Goal: Information Seeking & Learning: Learn about a topic

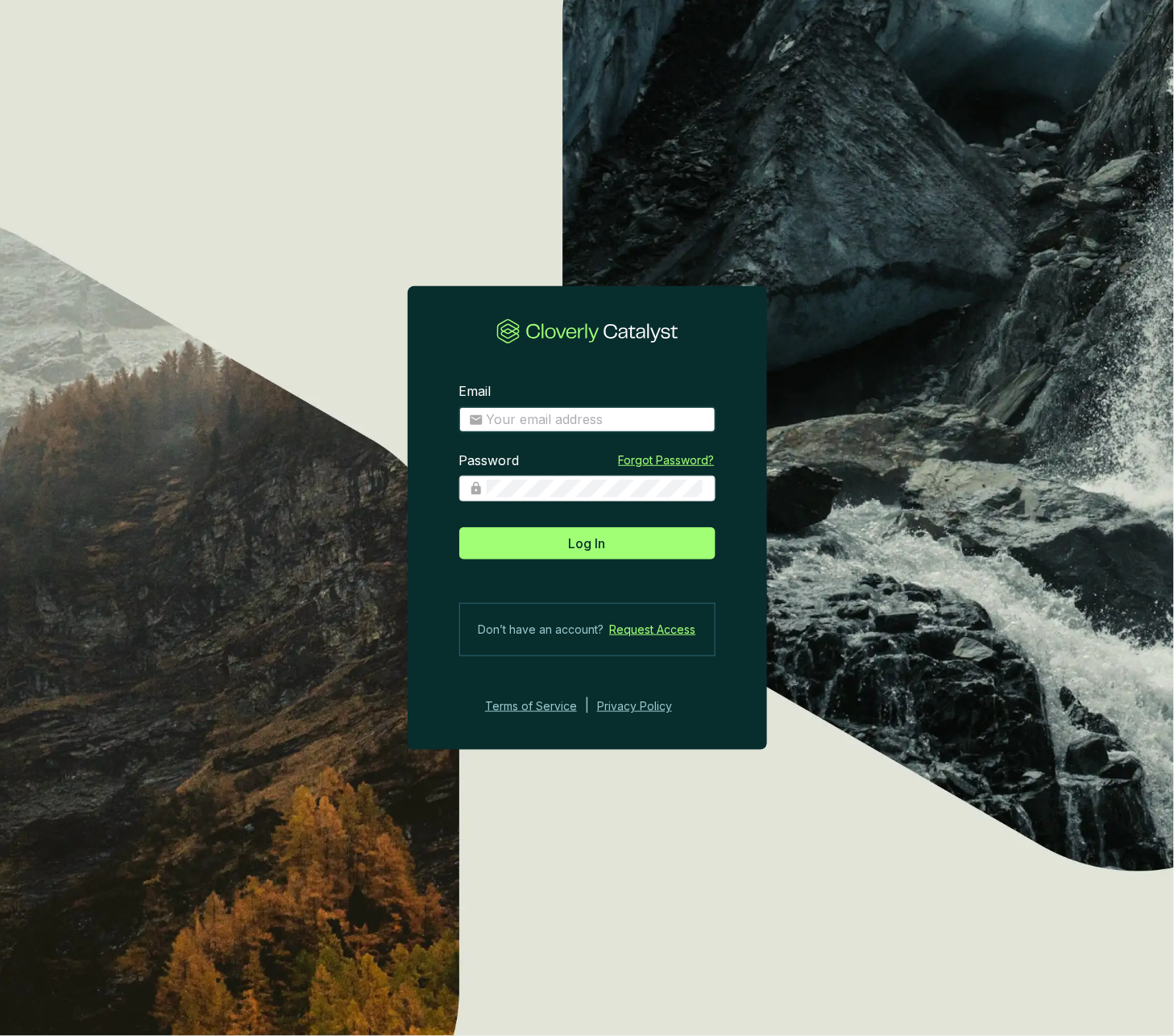
type input "josee@grogenics.eco"
click at [581, 550] on span "Log In" at bounding box center [588, 544] width 37 height 20
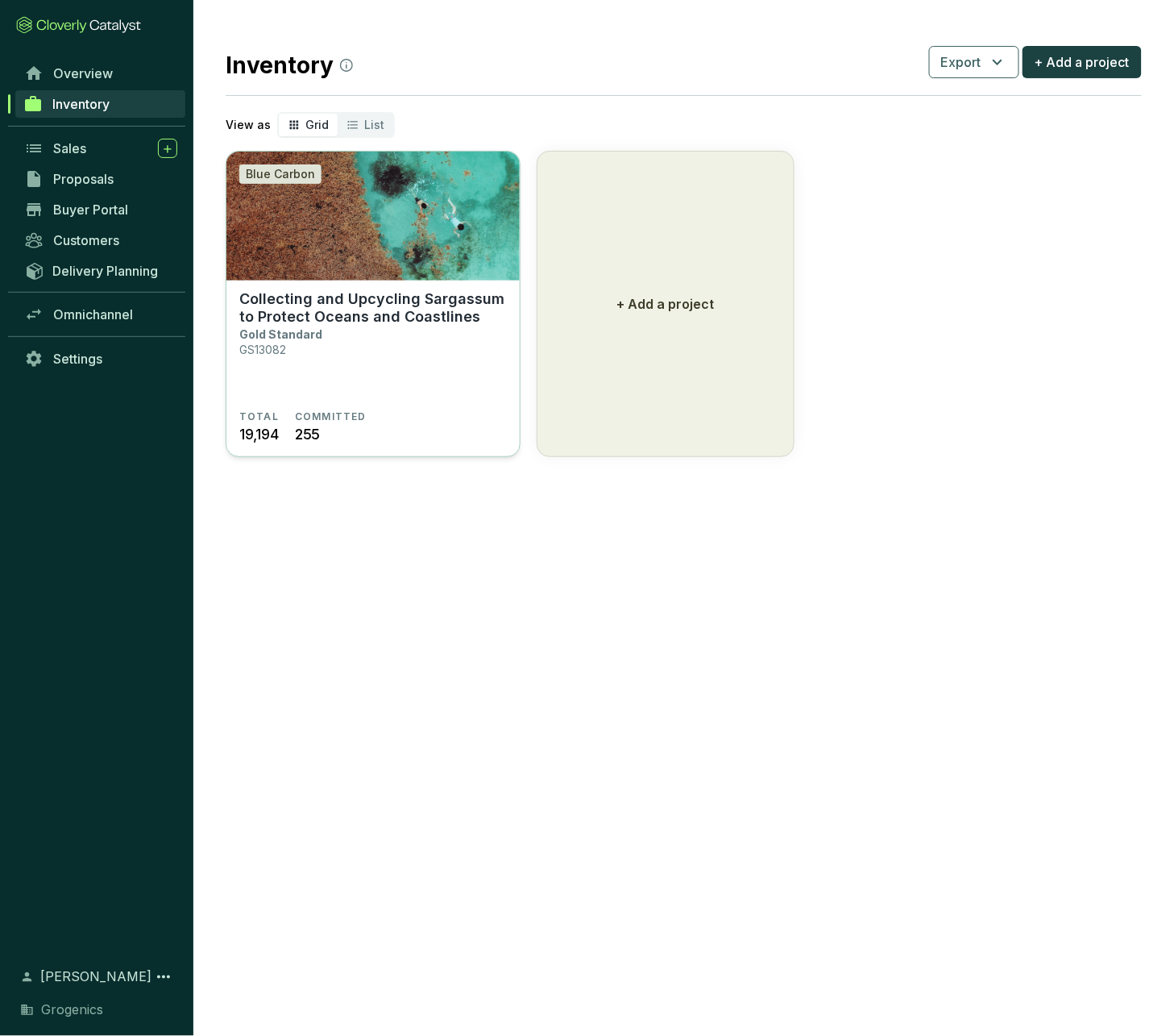
click at [380, 270] on img at bounding box center [372, 216] width 294 height 129
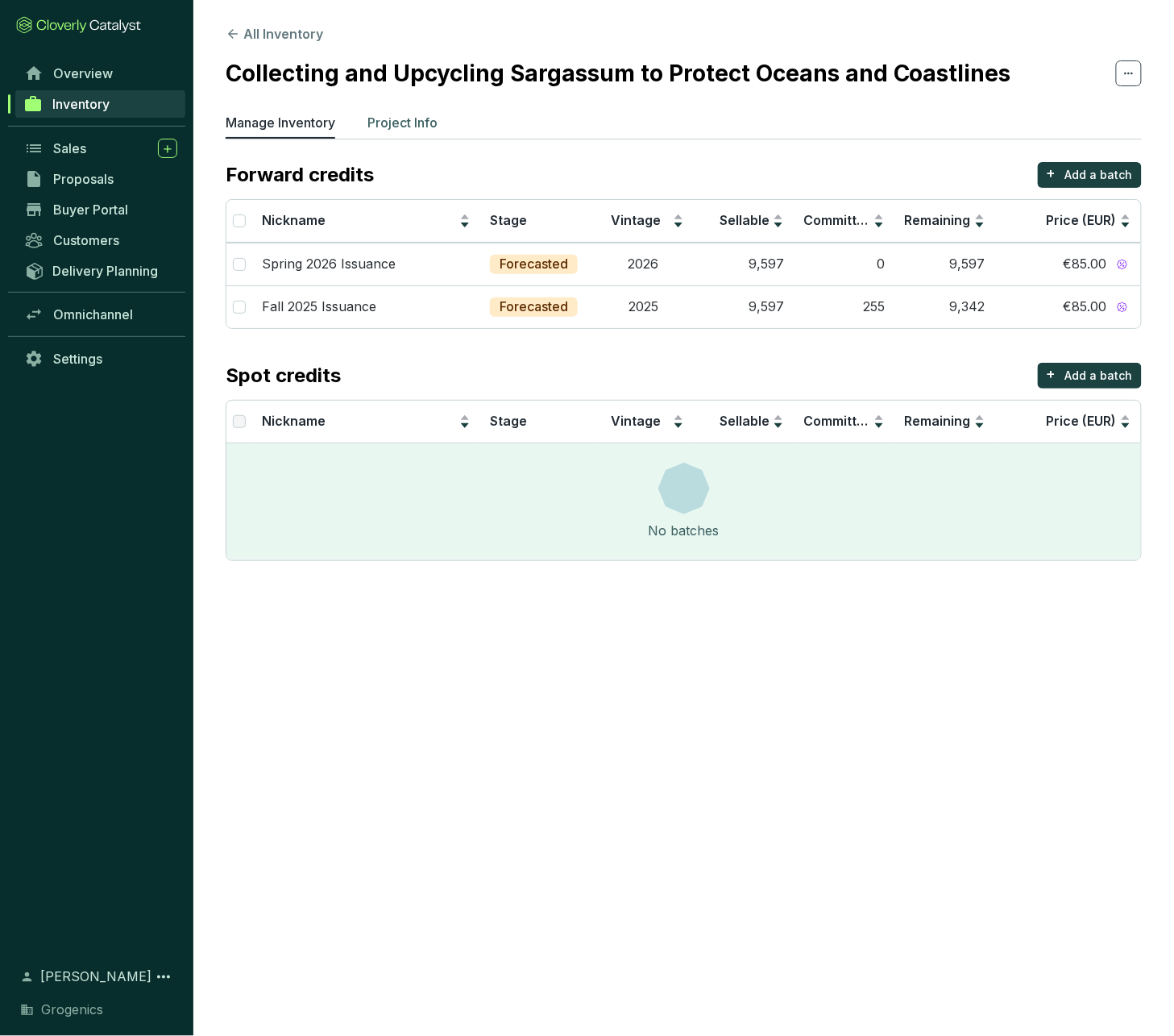
click at [394, 124] on p "Project Info" at bounding box center [402, 122] width 70 height 20
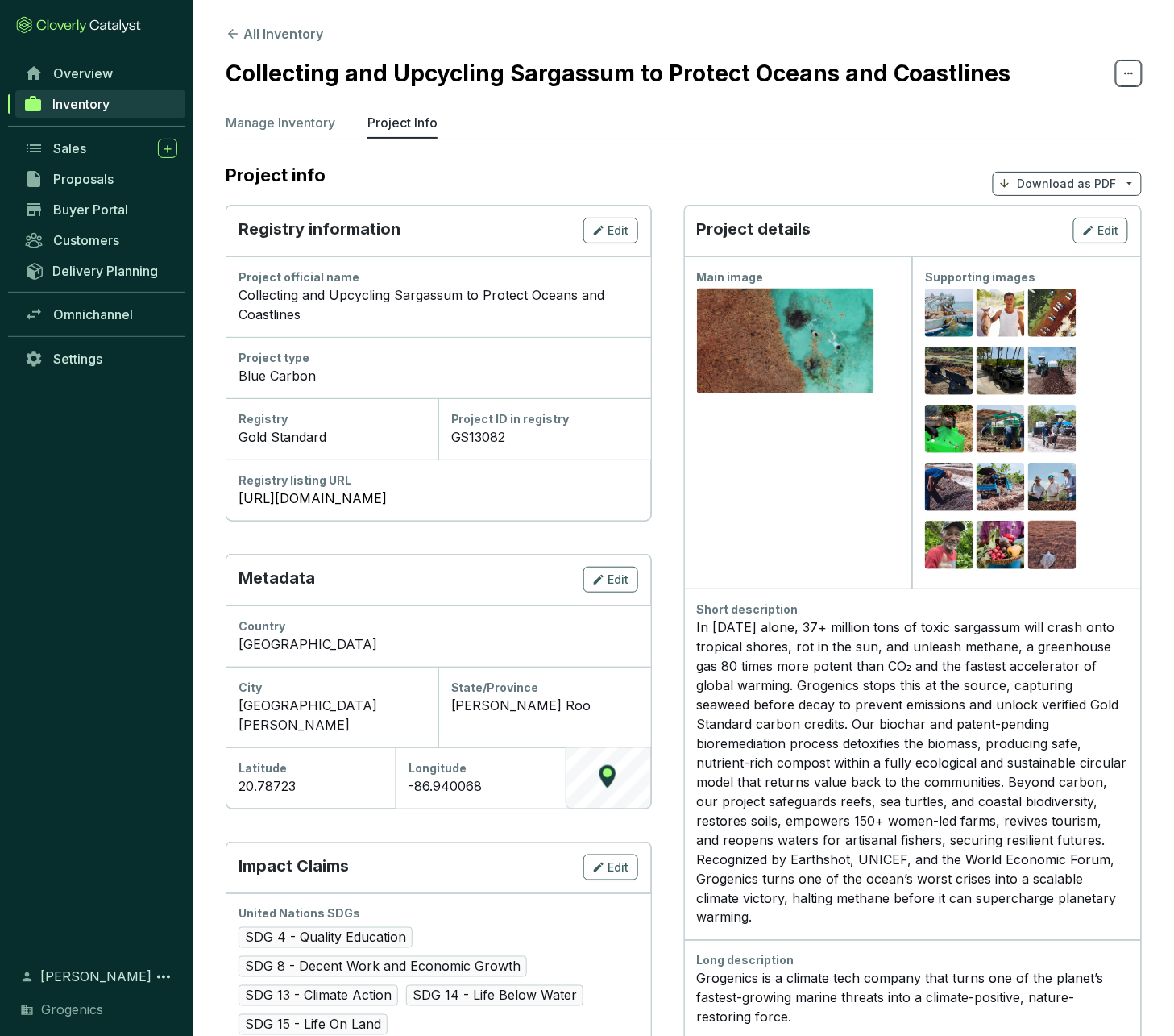
click at [1127, 68] on icon at bounding box center [1129, 74] width 13 height 20
click at [1083, 61] on section "Collecting and Upcycling Sargassum to Protect Oceans and Coastlines" at bounding box center [683, 74] width 916 height 34
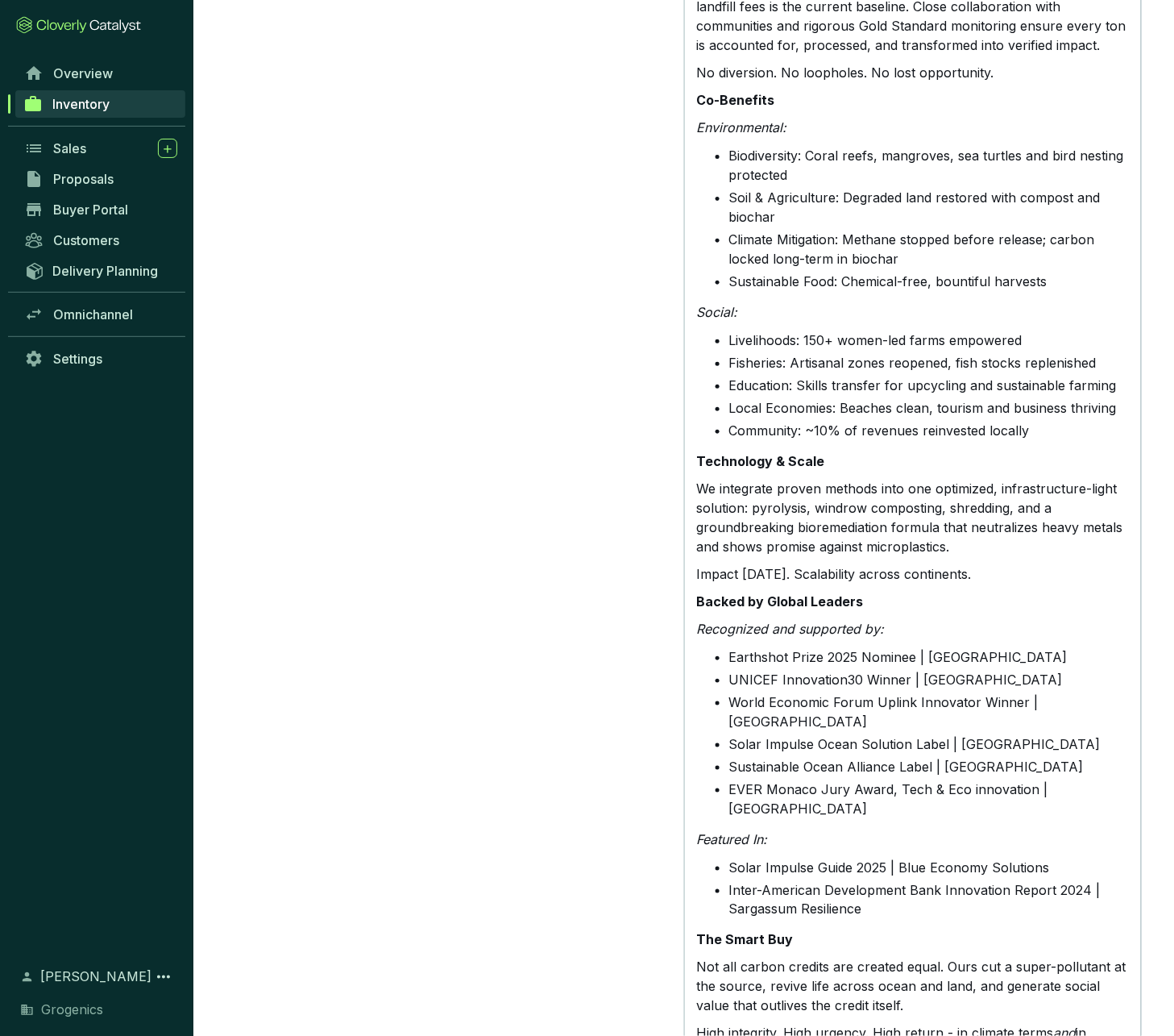
scroll to position [2418, 0]
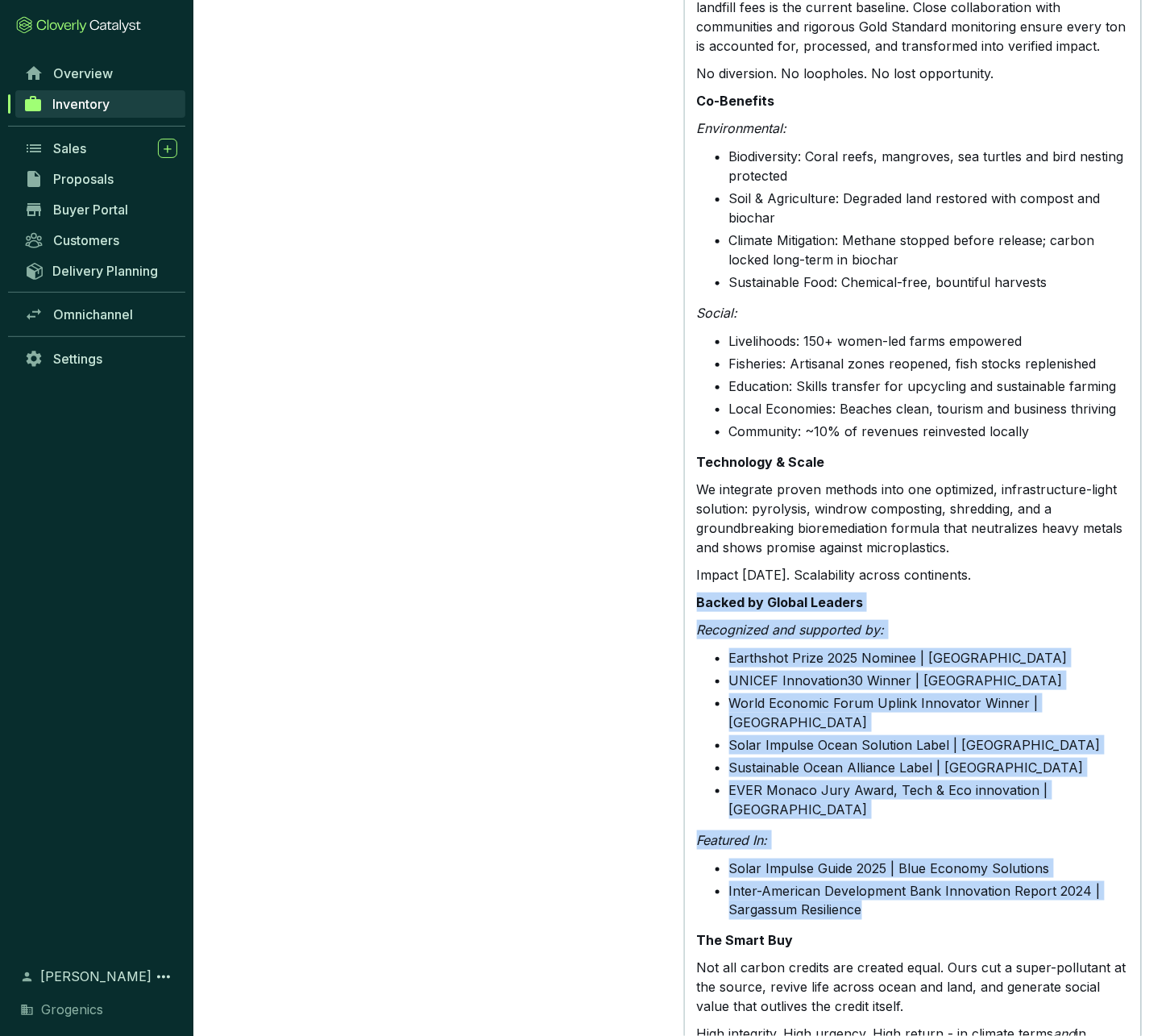
drag, startPoint x: 697, startPoint y: 511, endPoint x: 888, endPoint y: 782, distance: 331.5
copy div "Backed by Global Leaders Recognized and supported by: Earthshot Prize 2025 Nomi…"
click at [776, 881] on li "Inter-American Development Bank Innovation Report 2024 | Sargassum Resilience" at bounding box center [928, 900] width 400 height 39
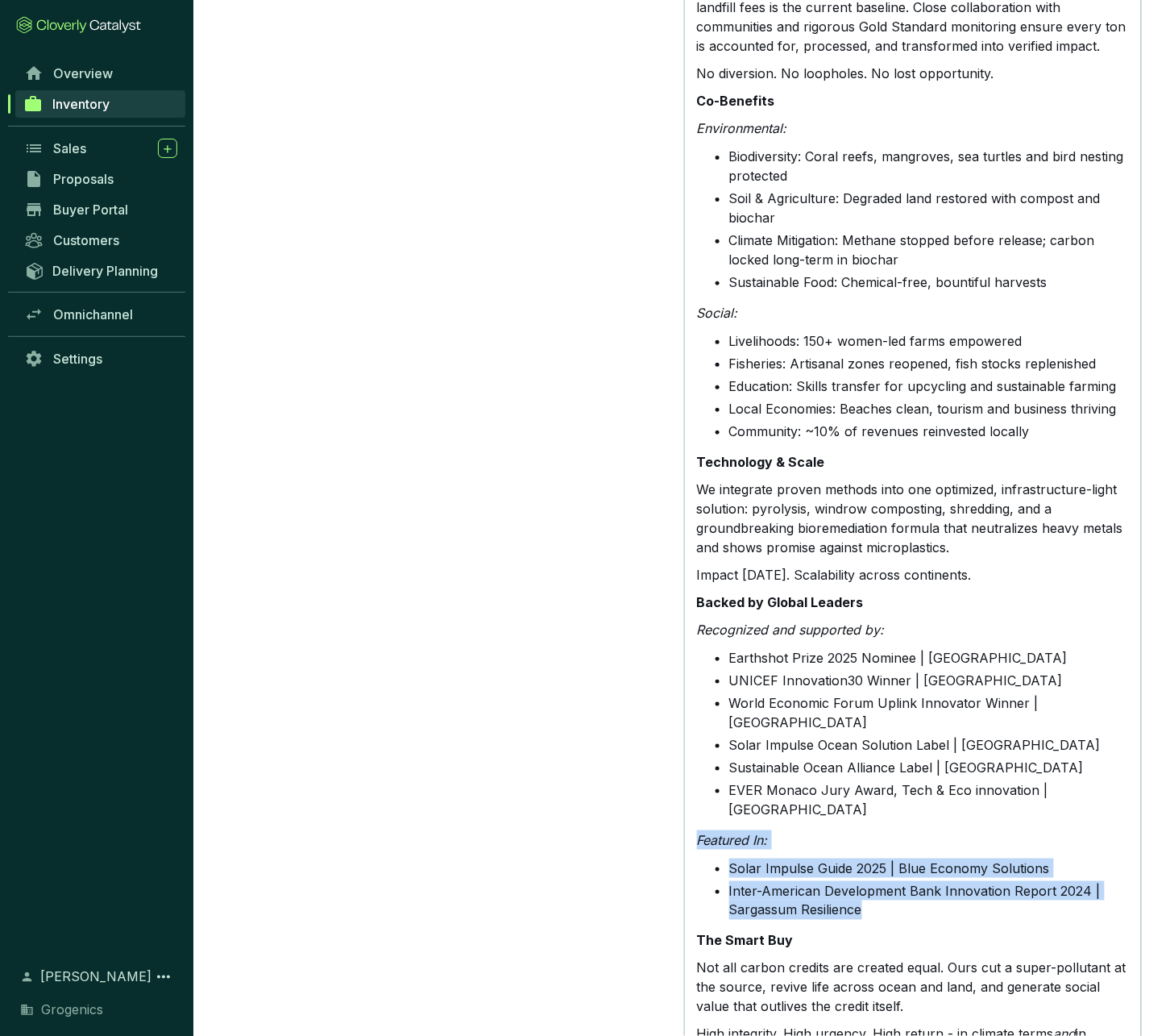
drag, startPoint x: 870, startPoint y: 782, endPoint x: 699, endPoint y: 709, distance: 185.9
copy div "Featured In: Solar Impulse Guide 2025 | Blue Economy Solutions Inter-American D…"
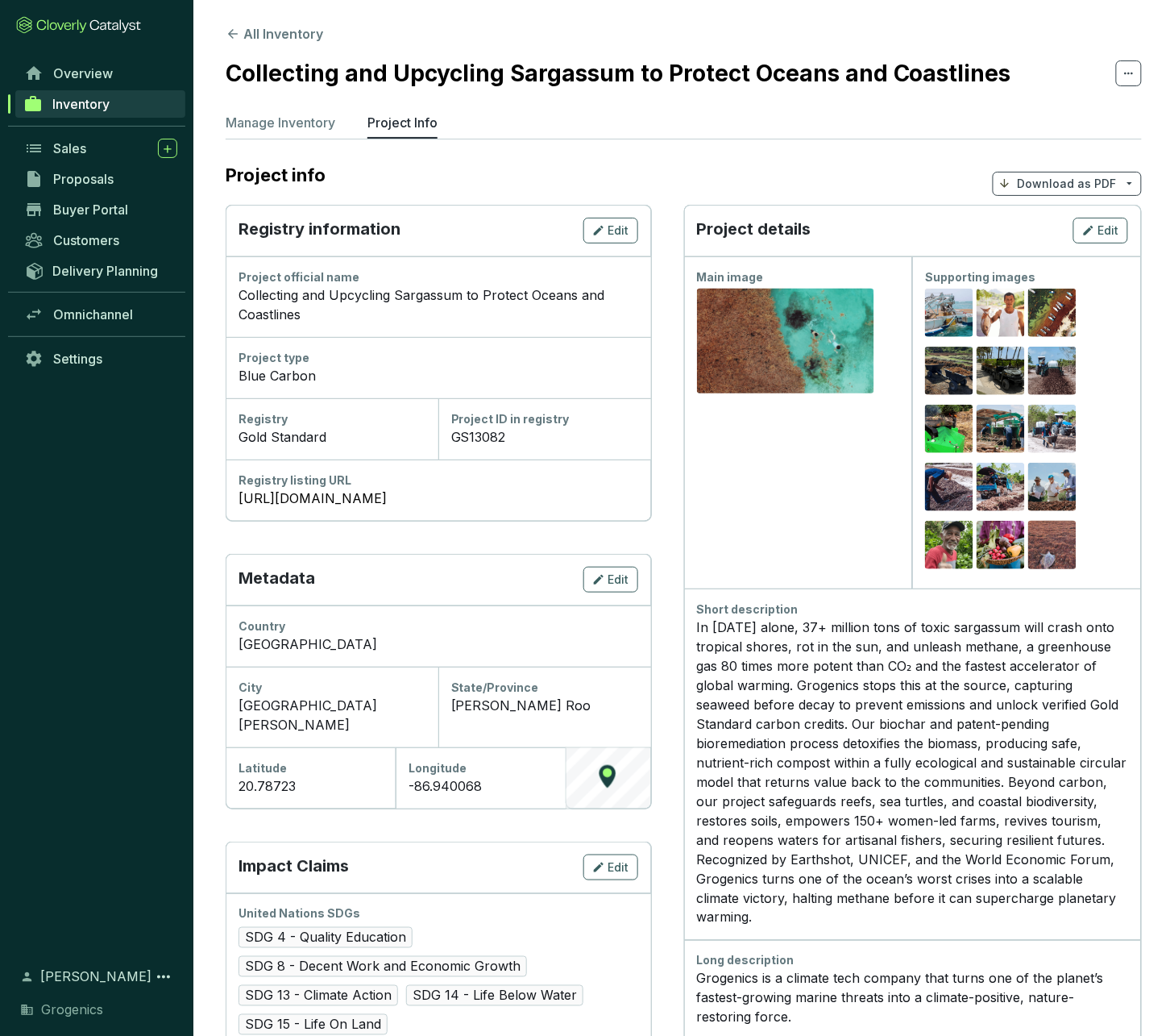
scroll to position [0, 0]
click at [98, 76] on span "Overview" at bounding box center [82, 74] width 59 height 16
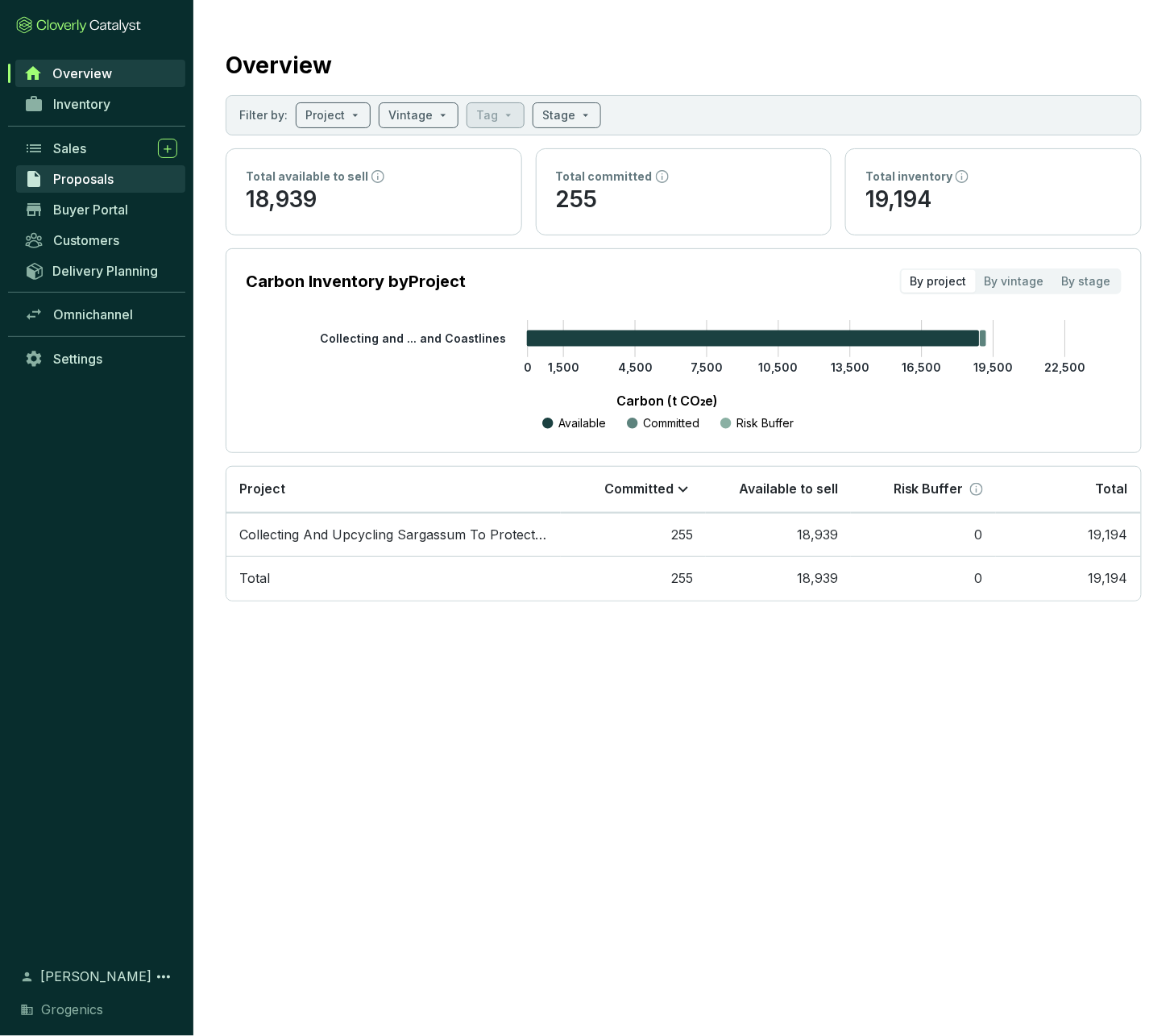
click at [82, 187] on span "Proposals" at bounding box center [83, 179] width 60 height 16
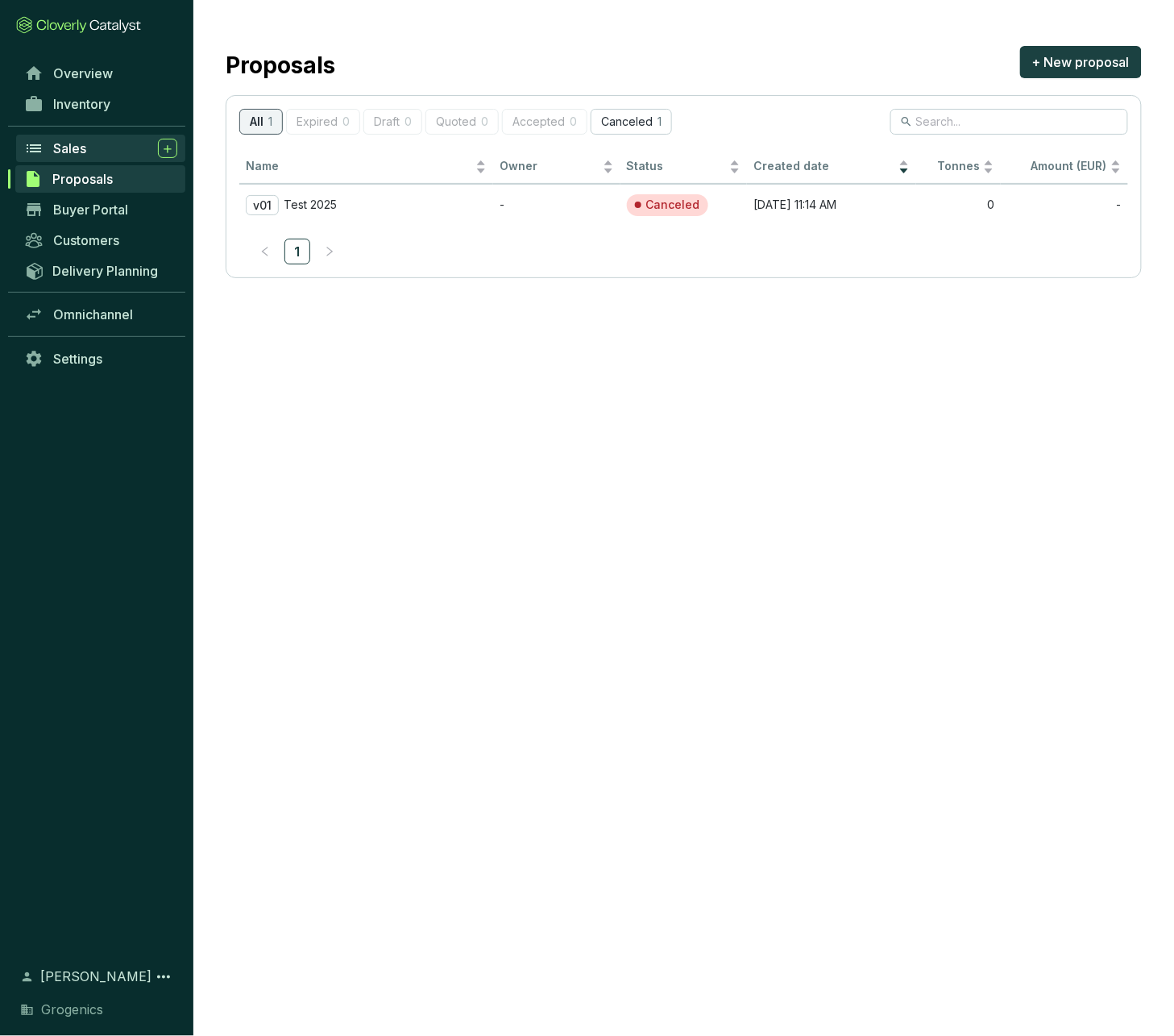
click at [74, 154] on span "Sales" at bounding box center [69, 148] width 33 height 16
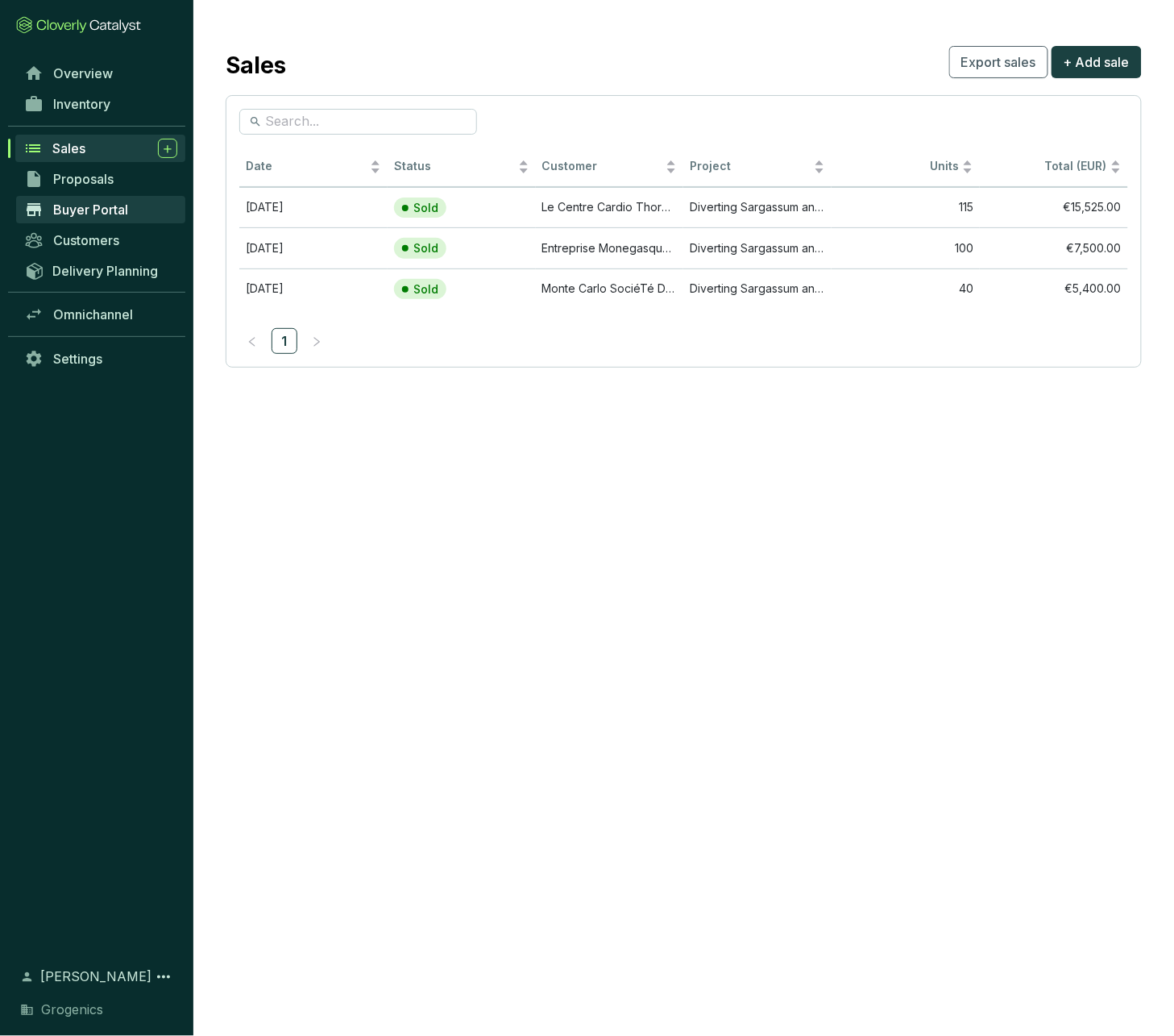
click at [84, 217] on span "Buyer Portal" at bounding box center [90, 209] width 75 height 16
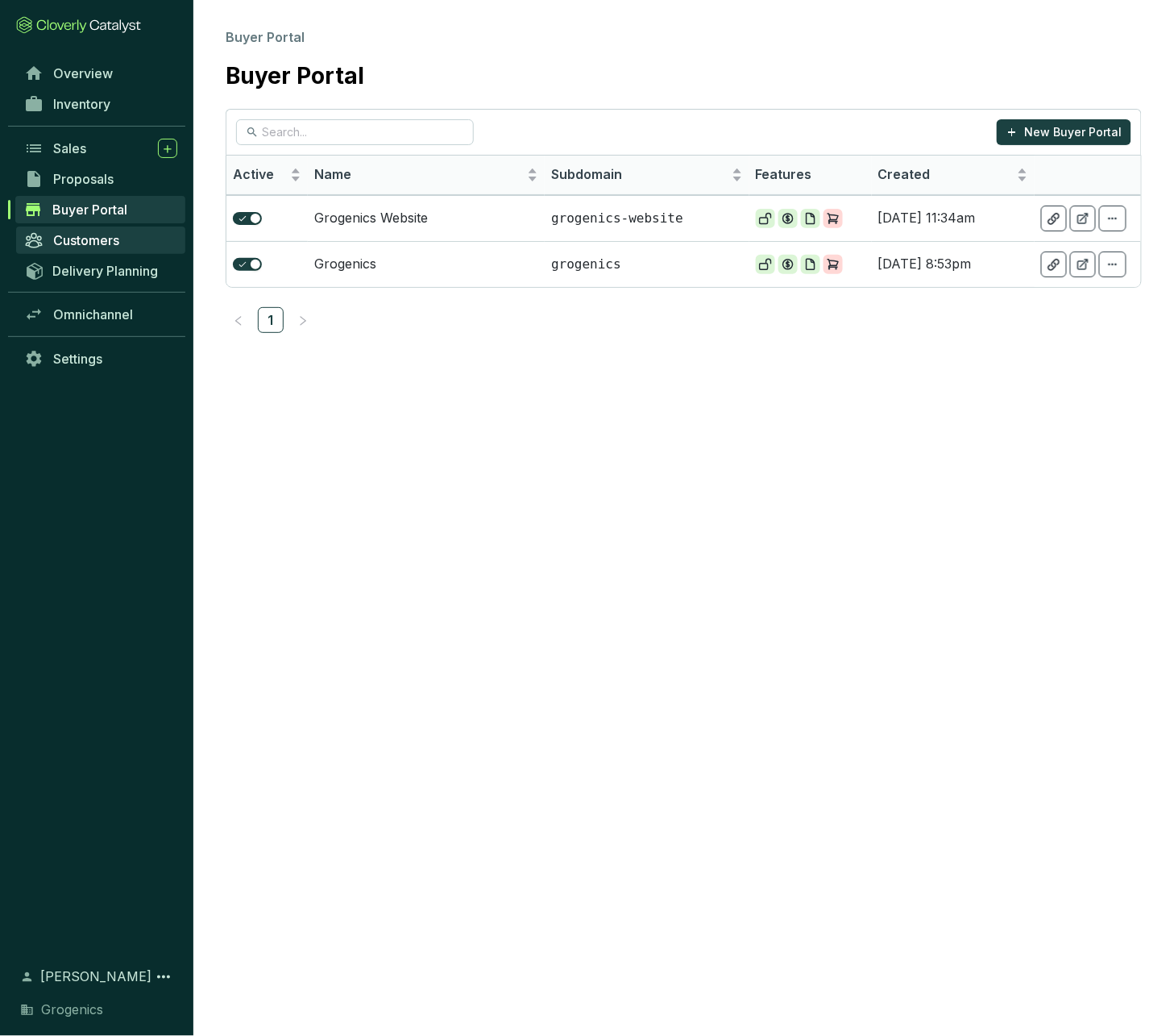
click at [86, 248] on span "Customers" at bounding box center [86, 240] width 67 height 16
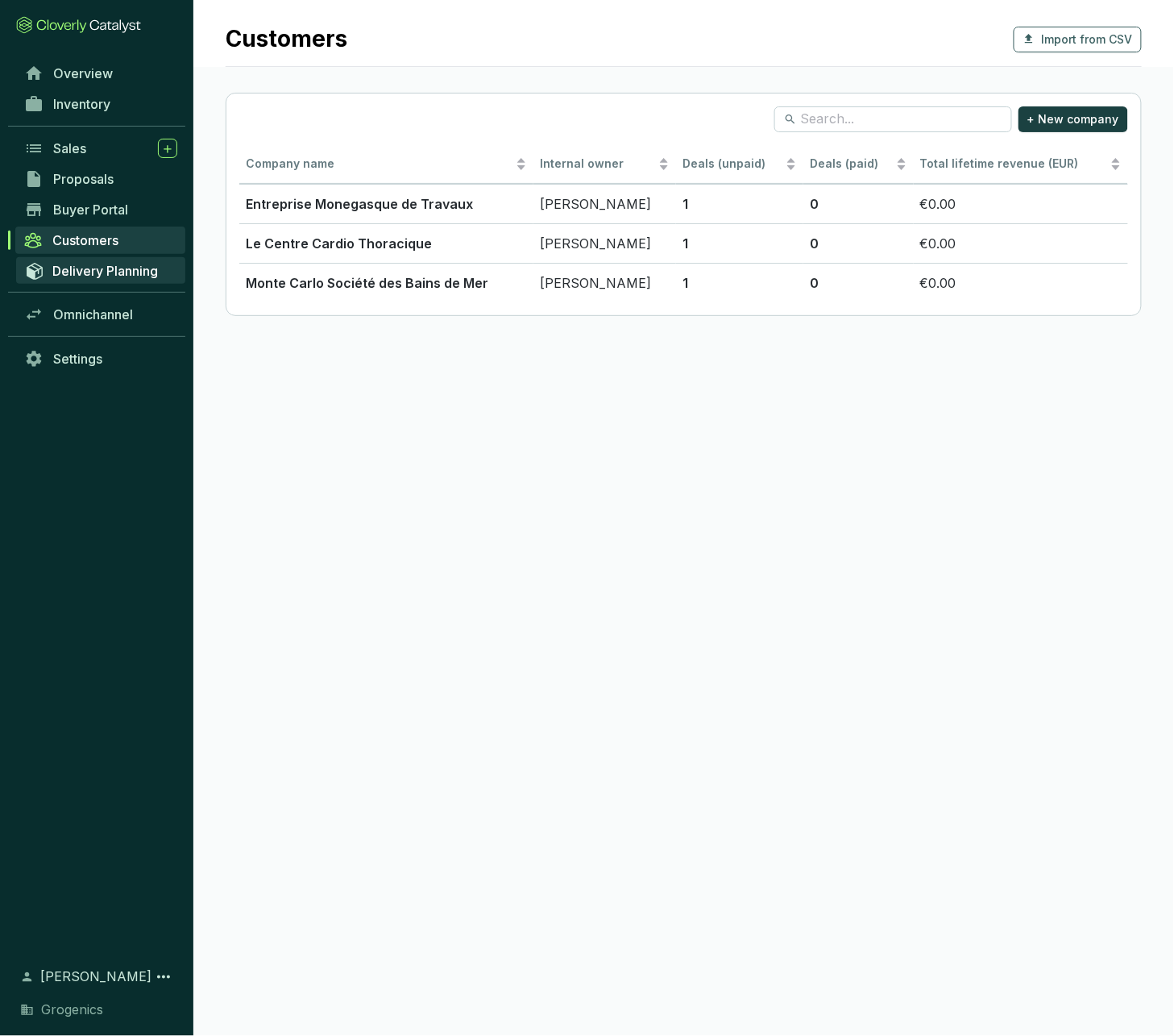
click at [95, 279] on span "Delivery Planning" at bounding box center [105, 271] width 106 height 16
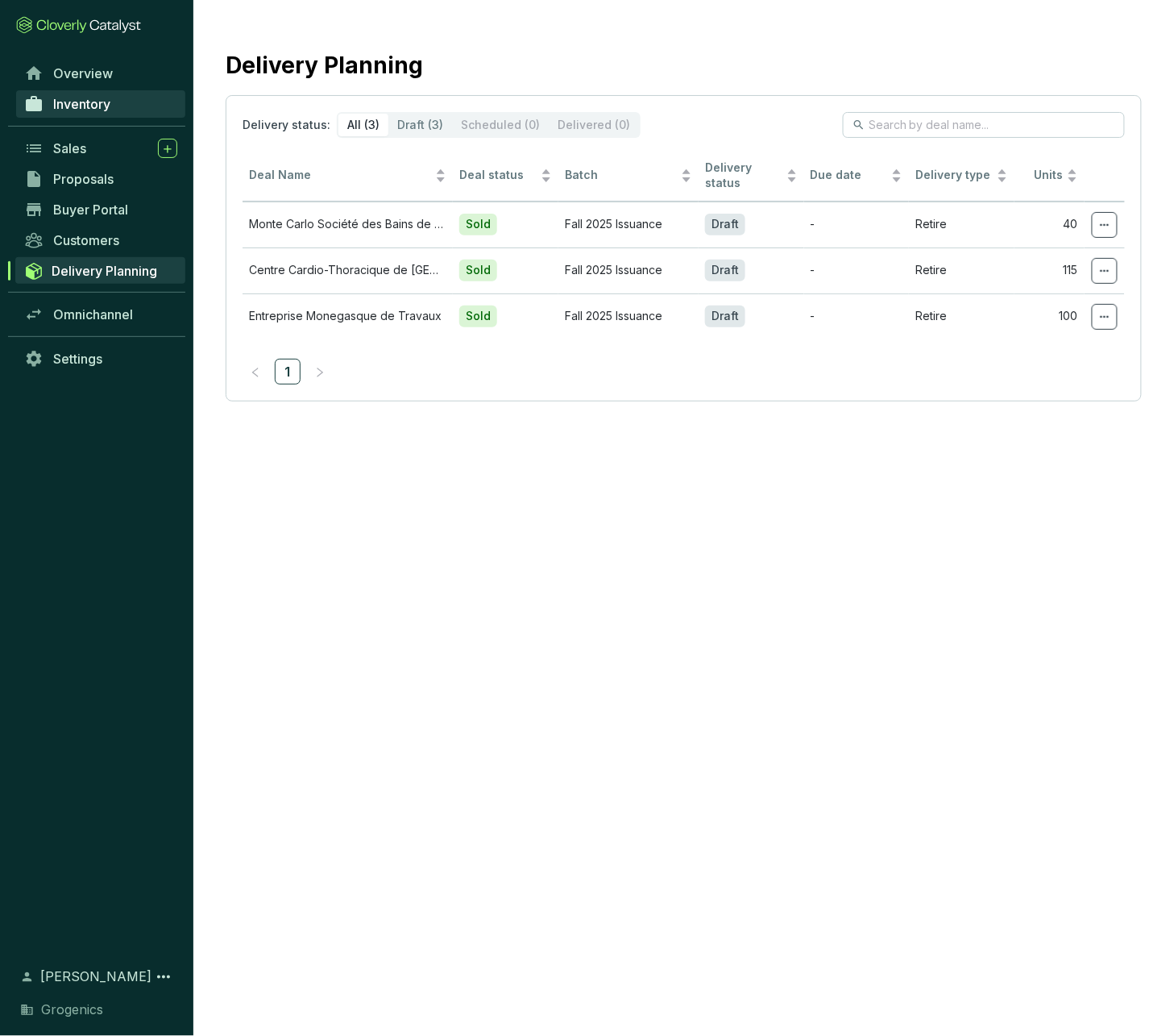
click at [82, 112] on span "Inventory" at bounding box center [82, 104] width 58 height 16
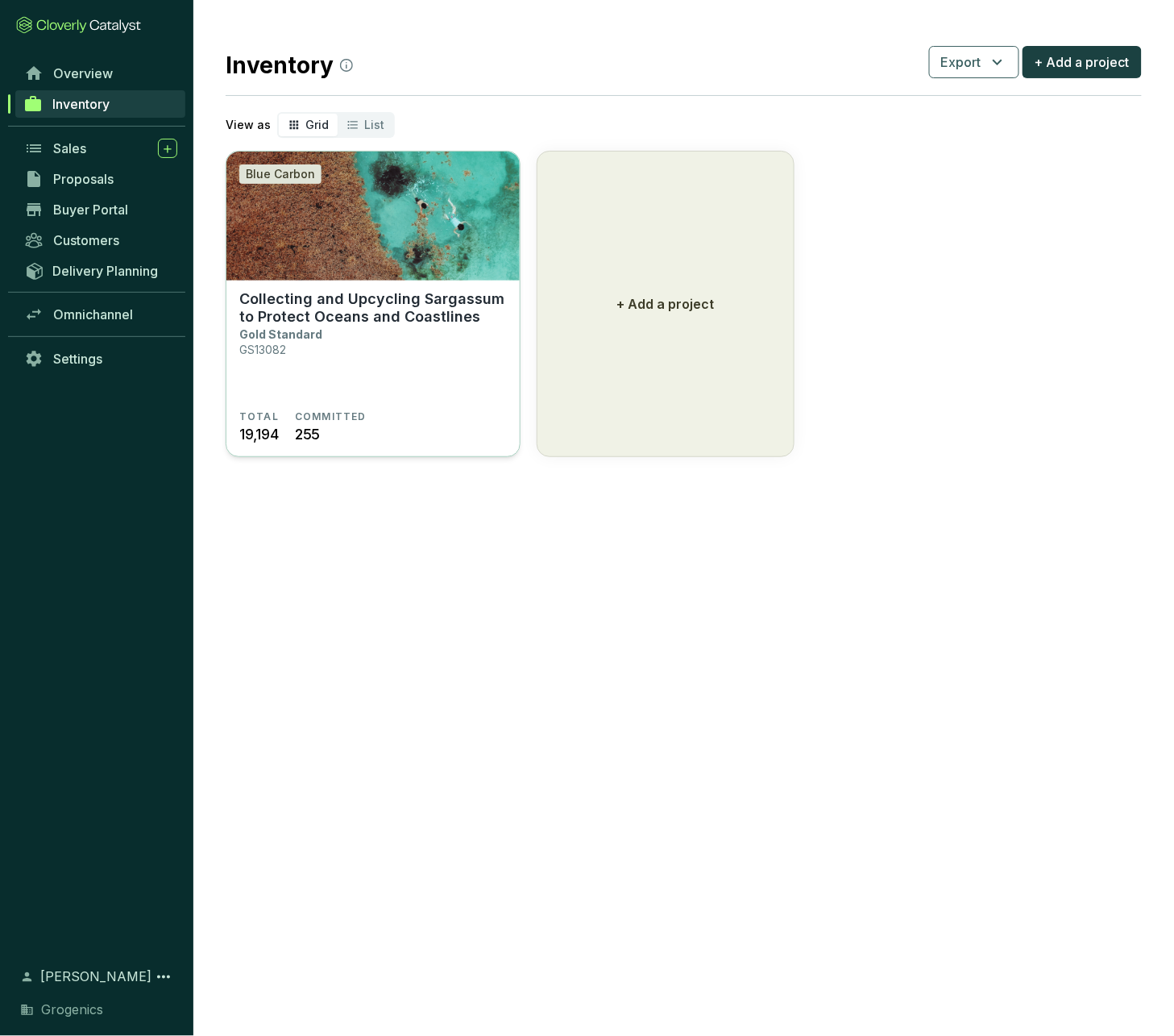
click at [391, 314] on p "Collecting and Upcycling Sargassum to Protect Oceans and Coastlines" at bounding box center [373, 308] width 268 height 35
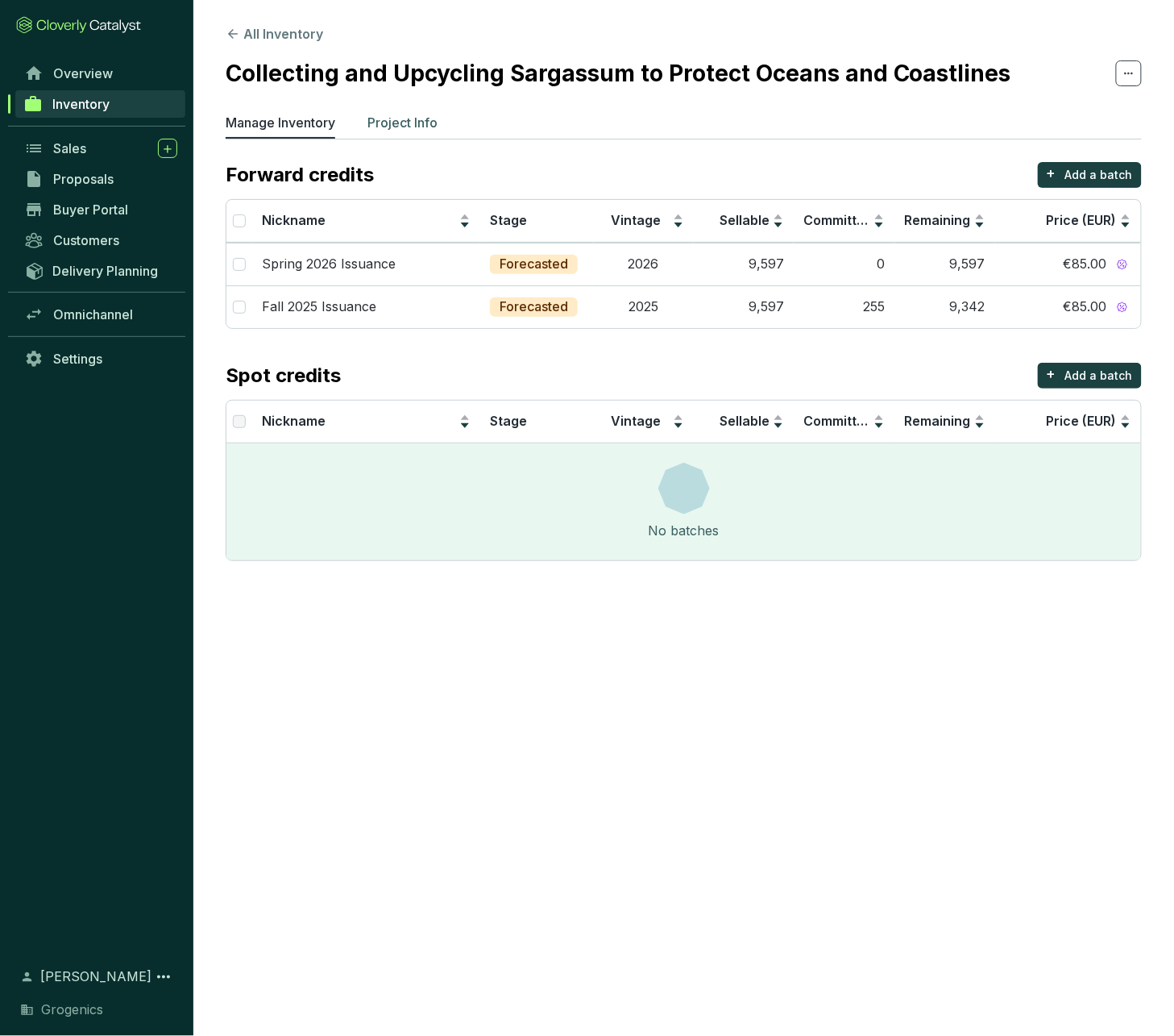
click at [409, 122] on p "Project Info" at bounding box center [402, 122] width 70 height 20
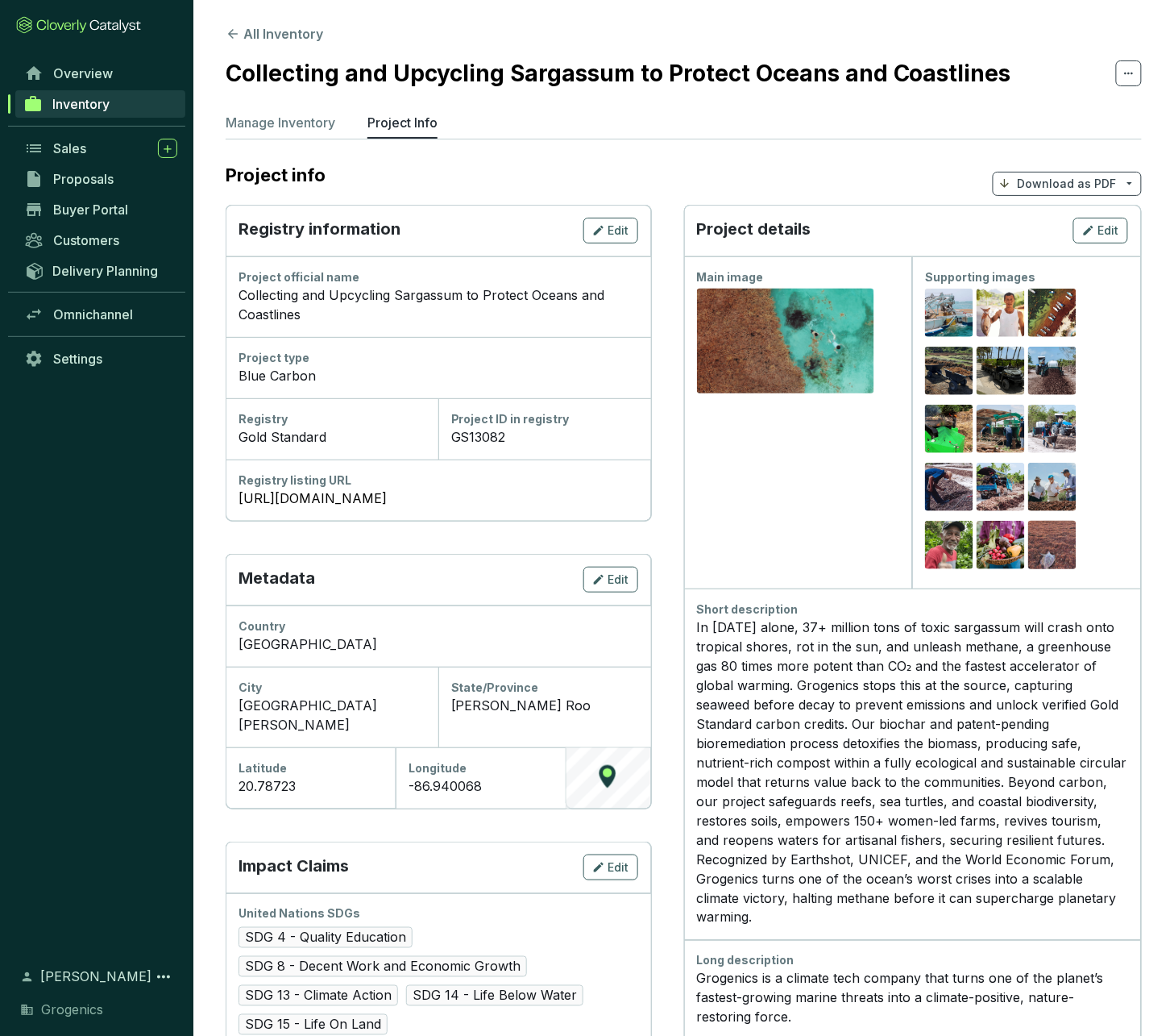
click at [1116, 179] on p "Download as PDF" at bounding box center [1068, 184] width 99 height 16
click at [1061, 257] on span "Hide pricing" at bounding box center [1064, 253] width 67 height 13
click at [1065, 252] on span "Hide pricing" at bounding box center [1064, 253] width 67 height 13
